Goal: Information Seeking & Learning: Learn about a topic

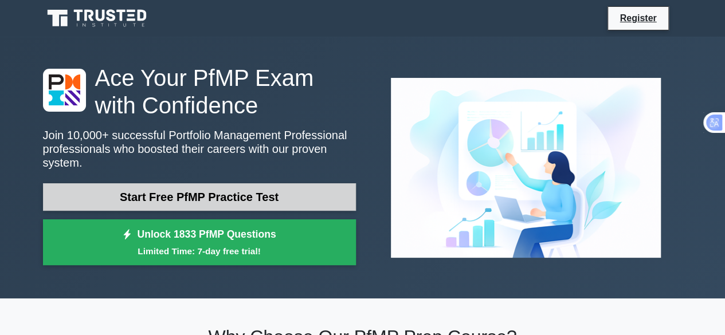
click at [240, 183] on link "Start Free PfMP Practice Test" at bounding box center [199, 196] width 313 height 27
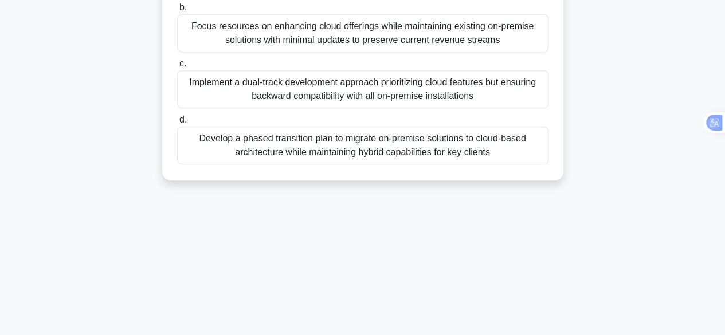
scroll to position [112, 0]
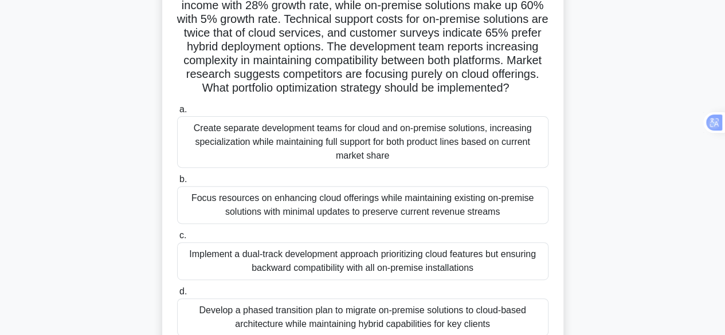
click at [182, 114] on span "a." at bounding box center [182, 109] width 7 height 10
click at [177, 113] on input "a. Create separate development teams for cloud and on-premise solutions, increa…" at bounding box center [177, 109] width 0 height 7
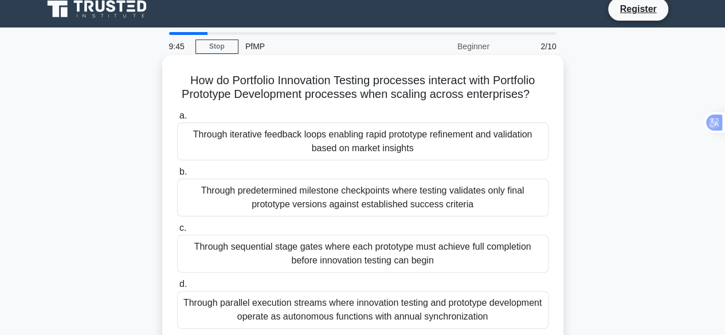
scroll to position [0, 0]
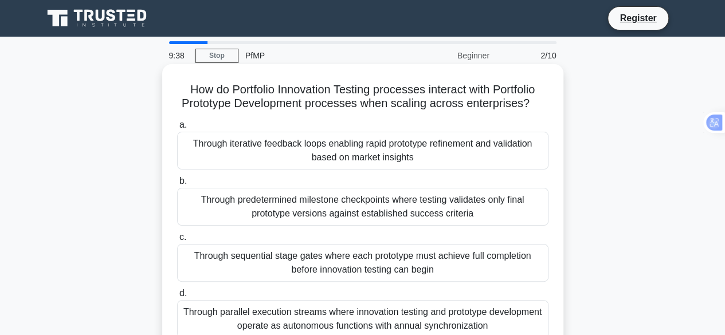
click at [337, 147] on div "Through iterative feedback loops enabling rapid prototype refinement and valida…" at bounding box center [362, 151] width 371 height 38
click at [177, 129] on input "a. Through iterative feedback loops enabling rapid prototype refinement and val…" at bounding box center [177, 124] width 0 height 7
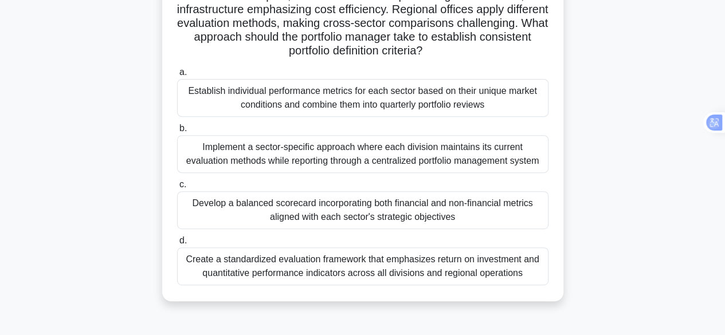
scroll to position [229, 0]
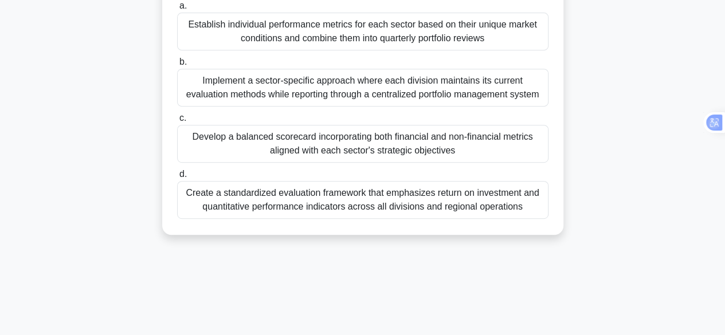
click at [289, 132] on div "Develop a balanced scorecard incorporating both financial and non-financial met…" at bounding box center [362, 144] width 371 height 38
click at [179, 121] on label "c. Develop a balanced scorecard incorporating both financial and non-financial …" at bounding box center [362, 137] width 371 height 52
click at [177, 121] on input "c. Develop a balanced scorecard incorporating both financial and non-financial …" at bounding box center [177, 118] width 0 height 7
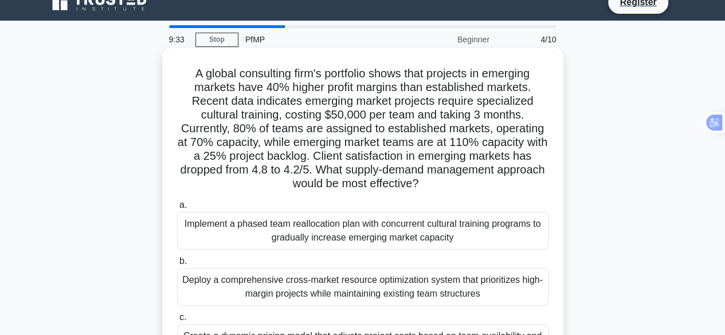
scroll to position [0, 0]
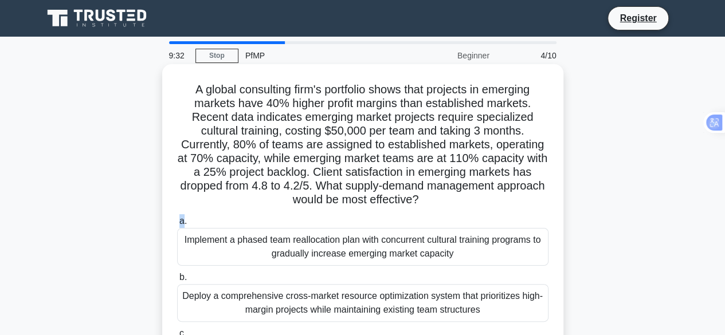
click at [181, 222] on span "a." at bounding box center [182, 221] width 7 height 10
click at [186, 234] on div "Implement a phased team reallocation plan with concurrent cultural training pro…" at bounding box center [362, 247] width 371 height 38
click at [177, 225] on input "a. Implement a phased team reallocation plan with concurrent cultural training …" at bounding box center [177, 221] width 0 height 7
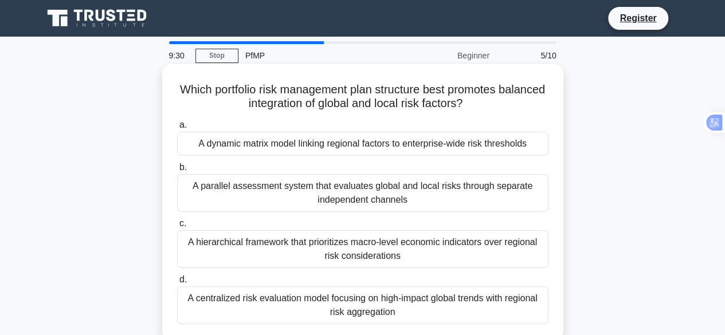
click at [187, 245] on div "A hierarchical framework that prioritizes macro-level economic indicators over …" at bounding box center [362, 249] width 371 height 38
click at [177, 227] on input "c. A hierarchical framework that prioritizes macro-level economic indicators ov…" at bounding box center [177, 223] width 0 height 7
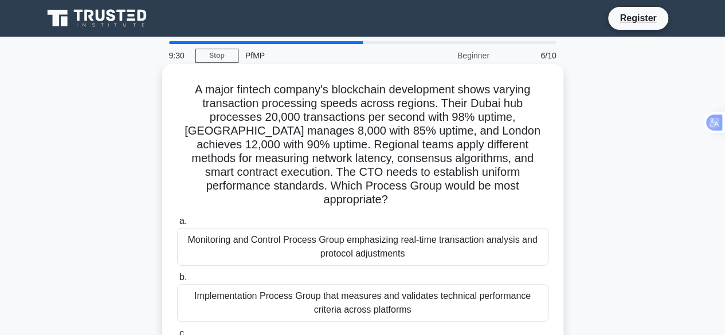
click at [207, 247] on div "Monitoring and Control Process Group emphasizing real-time transaction analysis…" at bounding box center [362, 247] width 371 height 38
click at [177, 225] on input "a. Monitoring and Control Process Group emphasizing real-time transaction analy…" at bounding box center [177, 221] width 0 height 7
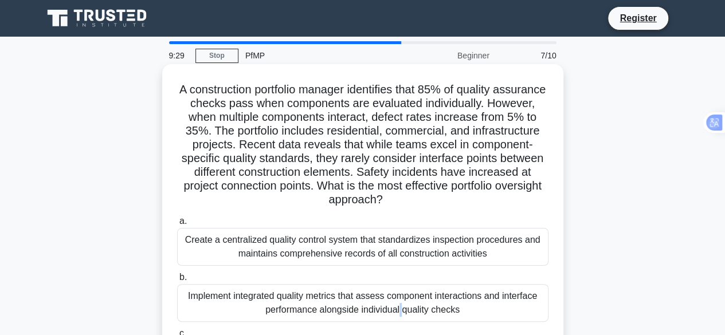
click at [226, 298] on div "Implement integrated quality metrics that assess component interactions and int…" at bounding box center [362, 303] width 371 height 38
click at [183, 287] on div "Implement integrated quality metrics that assess component interactions and int…" at bounding box center [362, 303] width 371 height 38
click at [177, 281] on input "b. Implement integrated quality metrics that assess component interactions and …" at bounding box center [177, 277] width 0 height 7
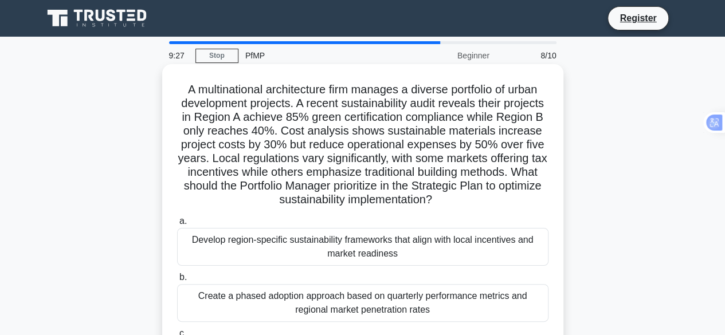
scroll to position [284, 0]
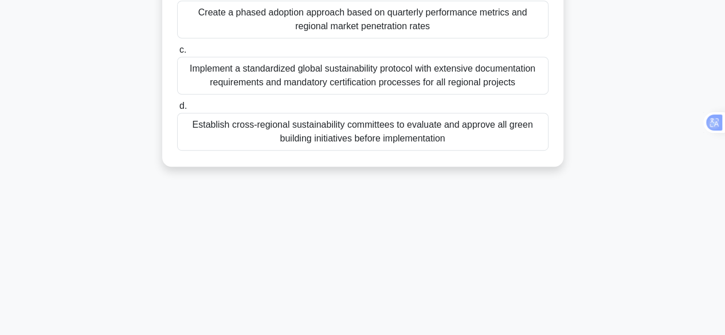
click at [188, 119] on div "Establish cross-regional sustainability committees to evaluate and approve all …" at bounding box center [362, 132] width 371 height 38
click at [177, 110] on input "d. Establish cross-regional sustainability committees to evaluate and approve a…" at bounding box center [177, 106] width 0 height 7
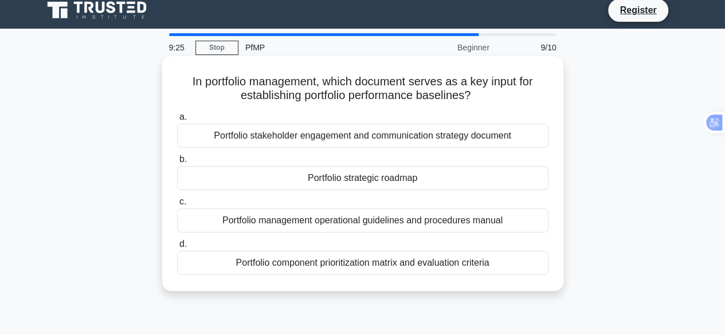
scroll to position [0, 0]
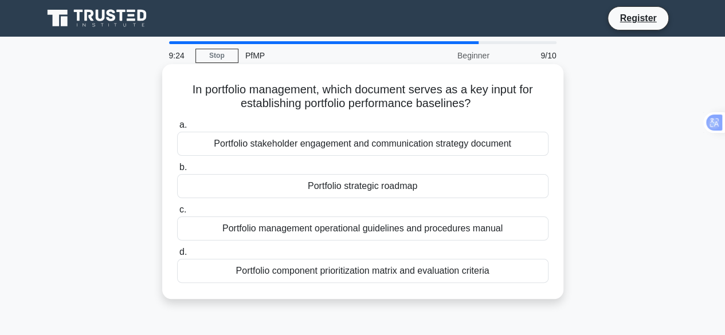
click at [254, 149] on div "Portfolio stakeholder engagement and communication strategy document" at bounding box center [362, 144] width 371 height 24
click at [177, 129] on input "a. Portfolio stakeholder engagement and communication strategy document" at bounding box center [177, 124] width 0 height 7
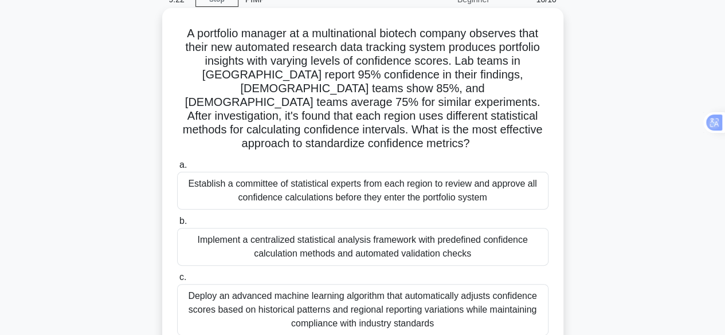
scroll to position [57, 0]
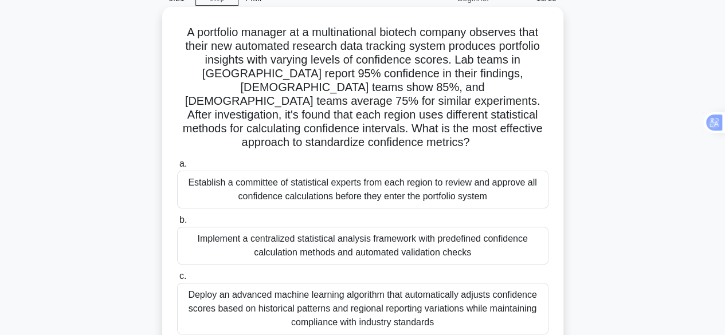
click at [235, 286] on div "Deploy an advanced machine learning algorithm that automatically adjusts confid…" at bounding box center [362, 309] width 371 height 52
click at [177, 280] on input "c. Deploy an advanced machine learning algorithm that automatically adjusts con…" at bounding box center [177, 276] width 0 height 7
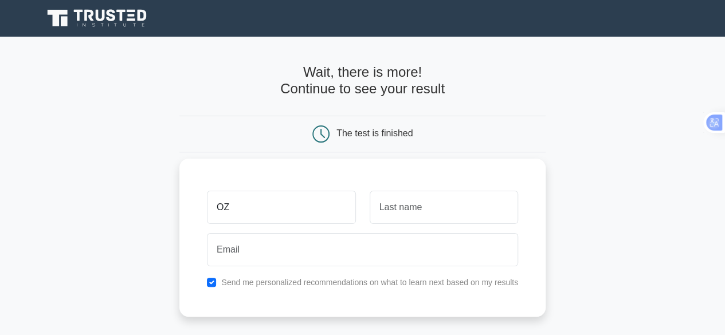
type input "O"
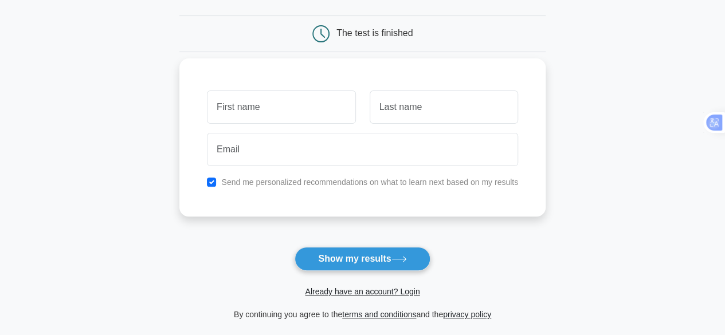
scroll to position [101, 0]
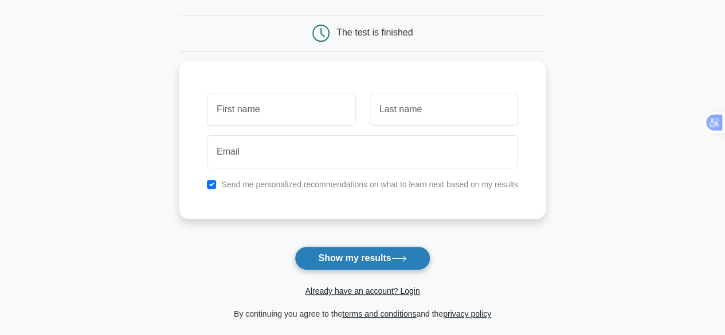
click at [316, 253] on button "Show my results" at bounding box center [361, 258] width 135 height 24
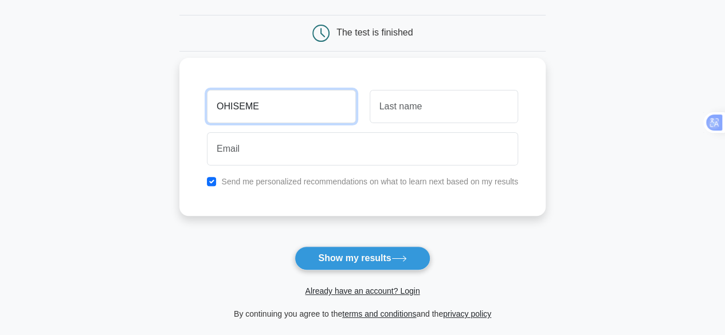
type input "OHISEME"
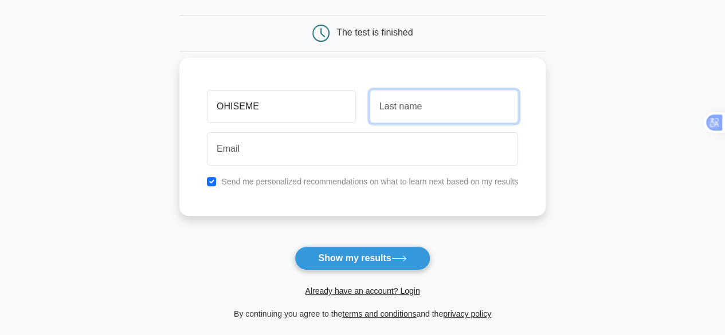
click at [404, 109] on input "text" at bounding box center [443, 106] width 148 height 33
type input "Ozoya"
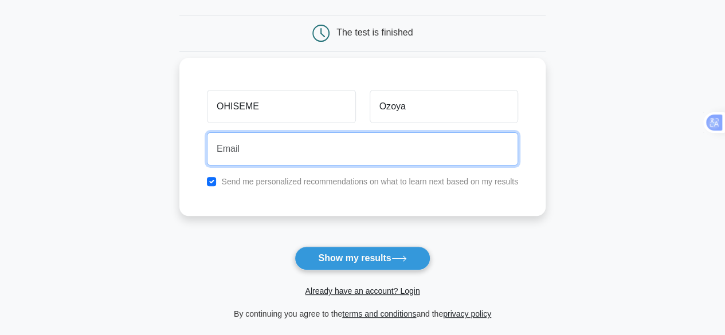
click at [286, 143] on input "email" at bounding box center [362, 148] width 311 height 33
type input "[EMAIL_ADDRESS][DOMAIN_NAME]"
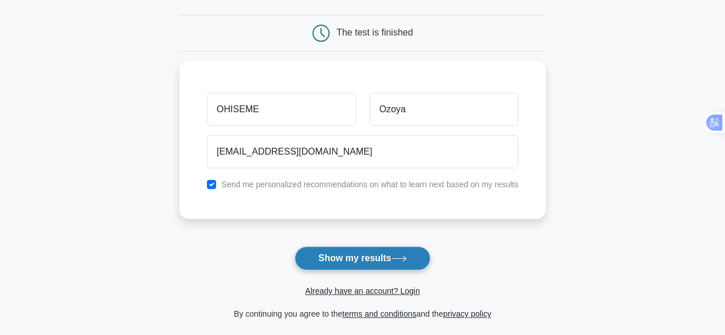
click at [369, 253] on button "Show my results" at bounding box center [361, 258] width 135 height 24
